Goal: Information Seeking & Learning: Learn about a topic

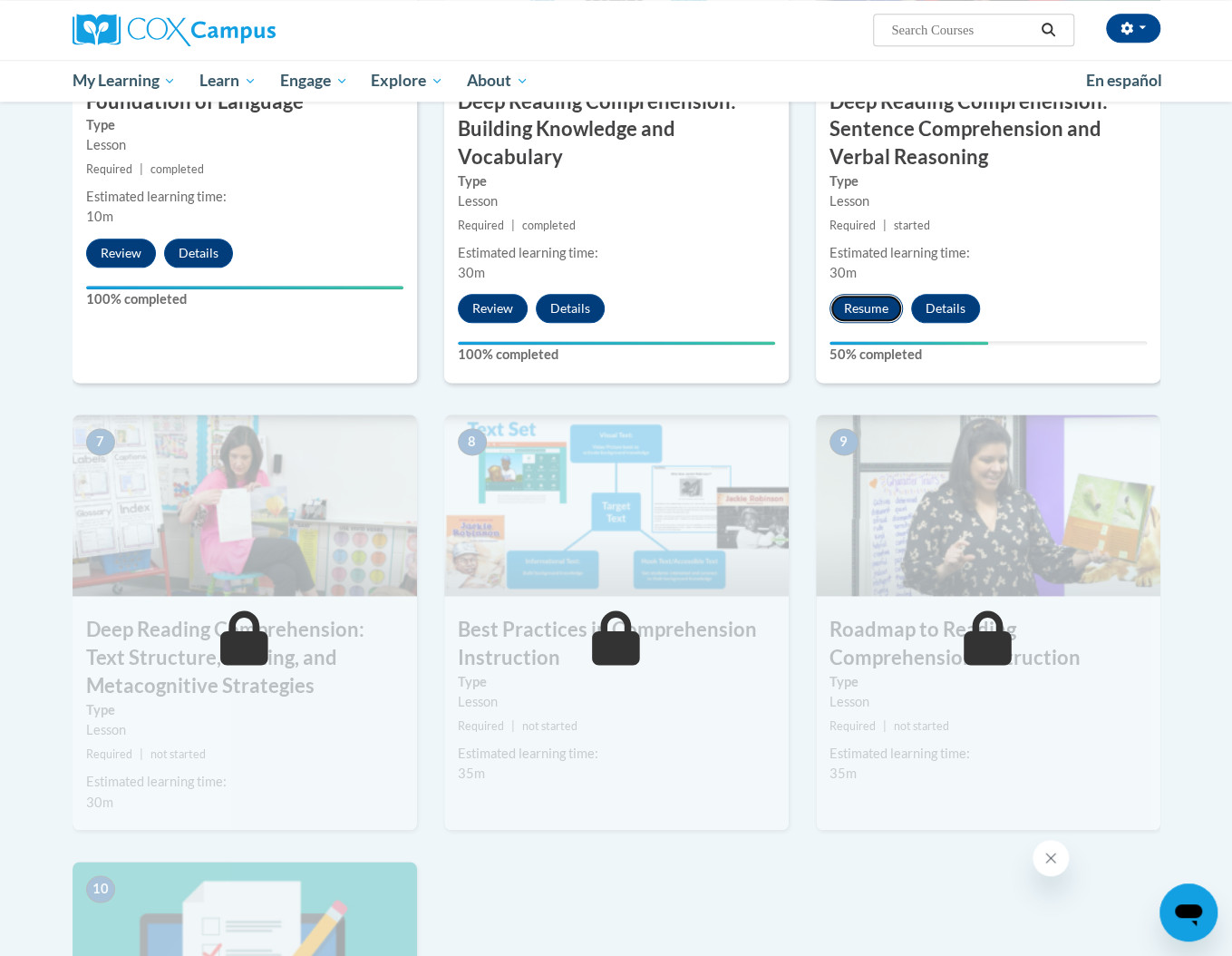
click at [890, 308] on button "Resume" at bounding box center [866, 308] width 74 height 29
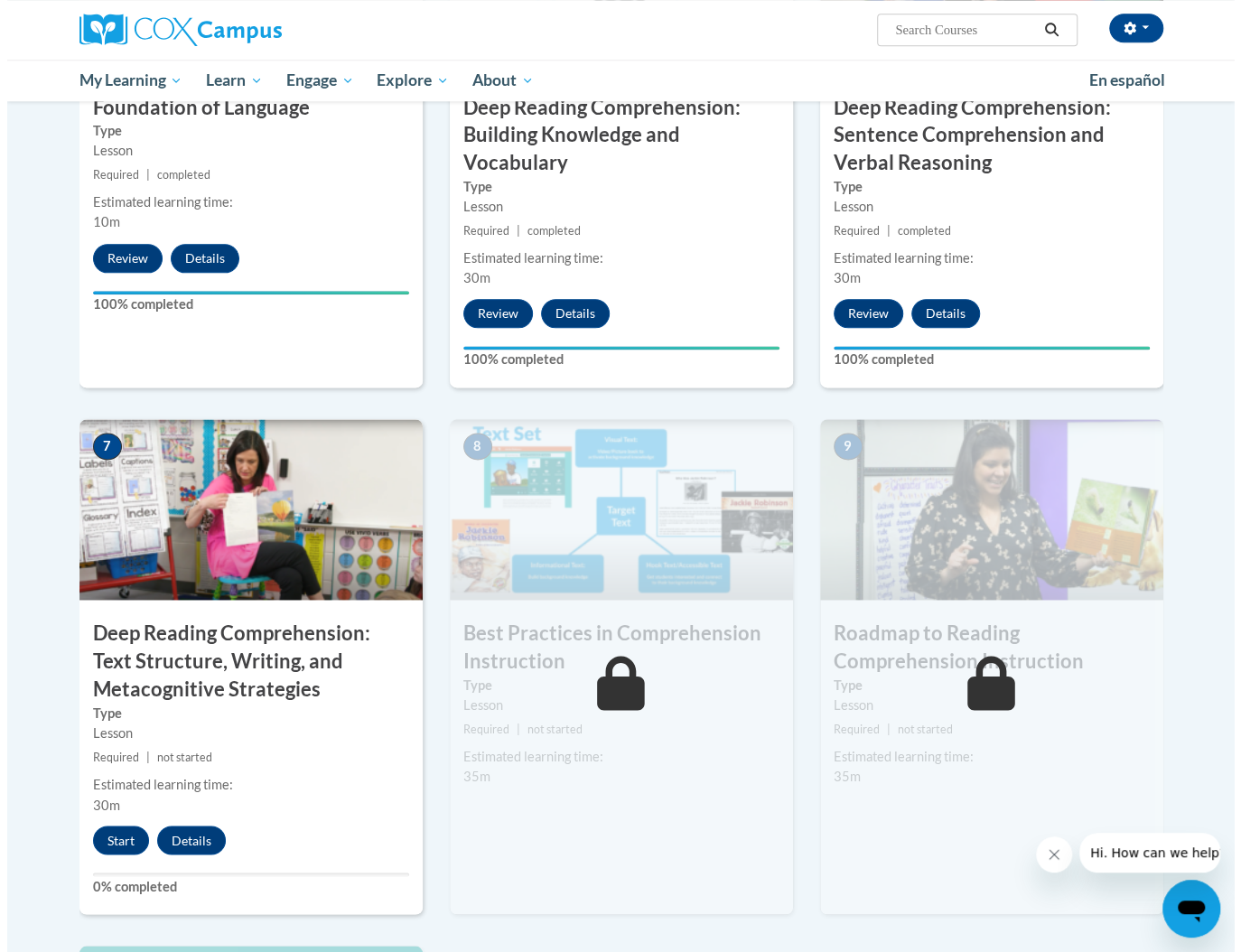
scroll to position [1083, 0]
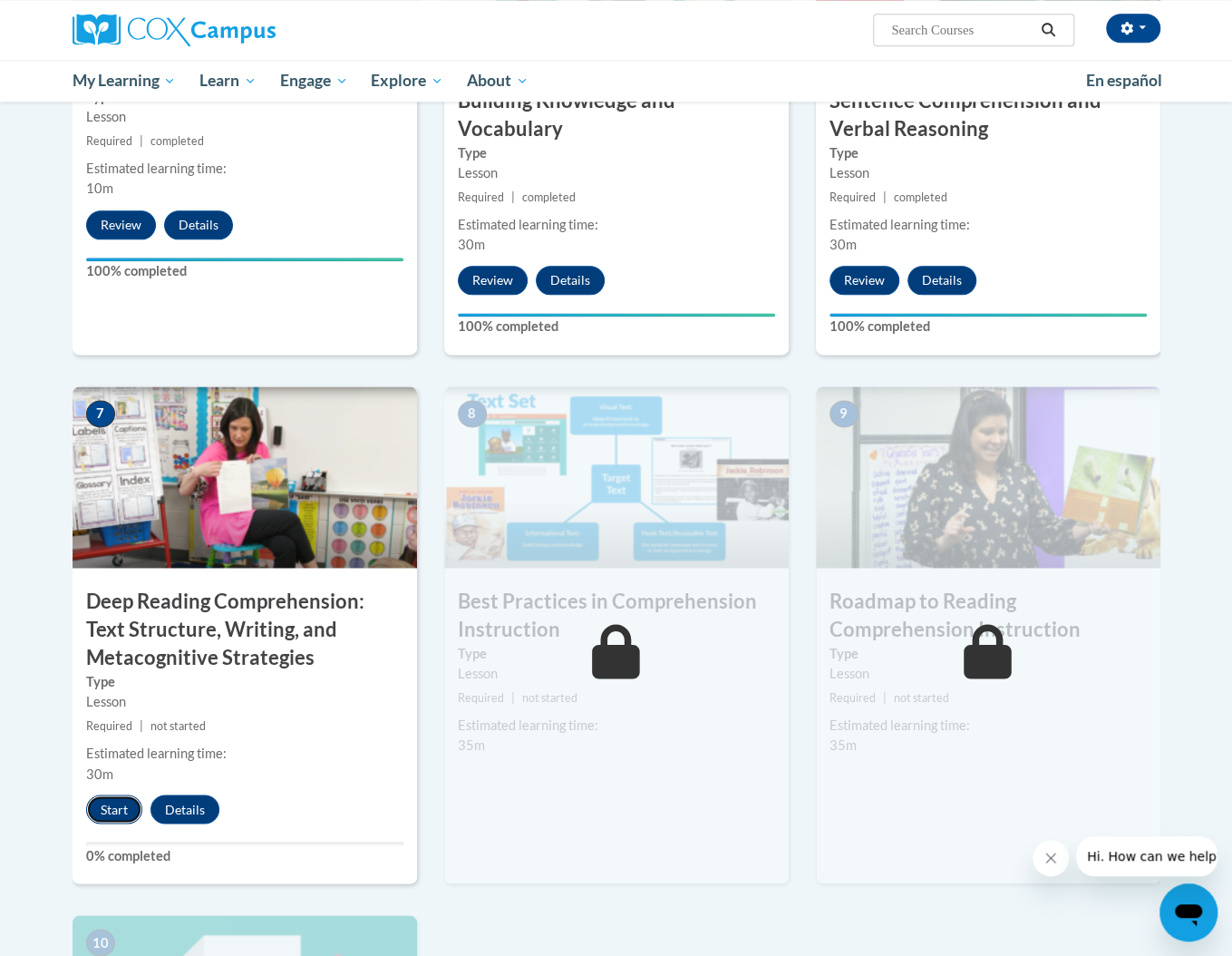
click at [115, 806] on button "Start" at bounding box center [114, 809] width 56 height 29
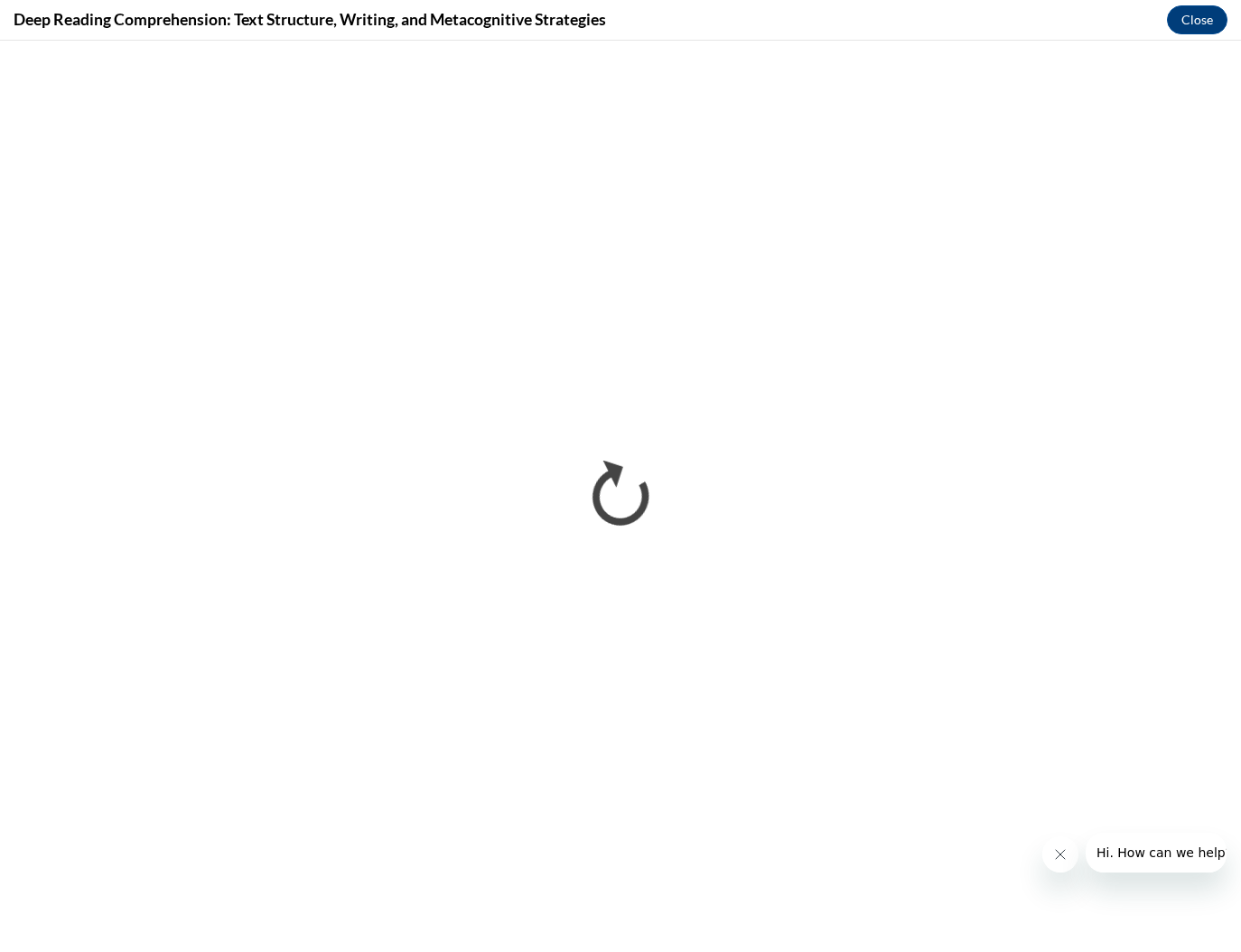
scroll to position [0, 0]
